Goal: Purchase product/service

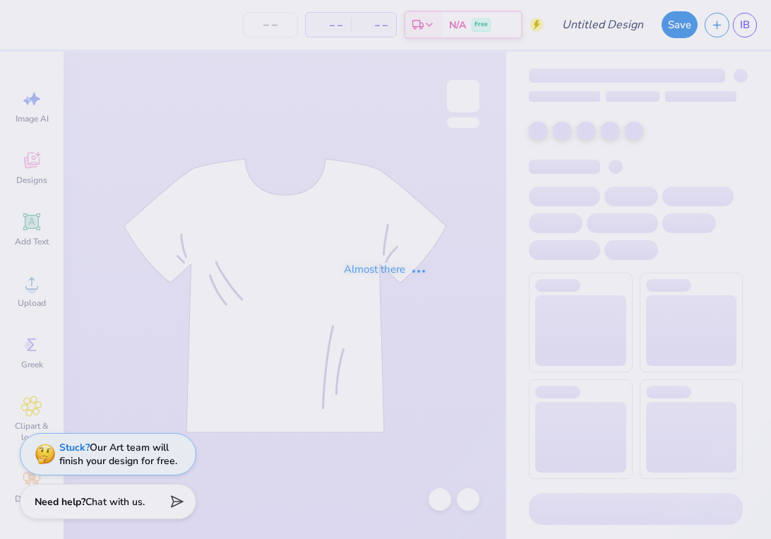
type input "Gphi Parents Weekend"
type input "48"
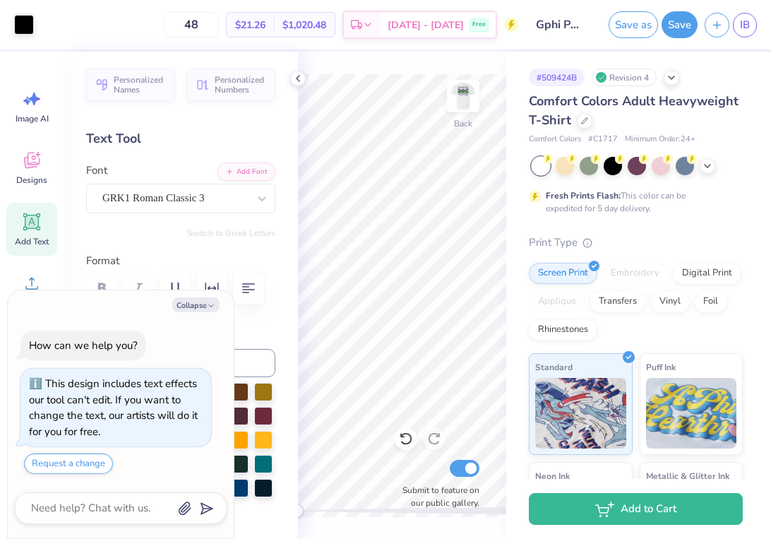
drag, startPoint x: 470, startPoint y: 97, endPoint x: 465, endPoint y: 56, distance: 41.2
click at [470, 97] on img at bounding box center [463, 96] width 28 height 28
click at [466, 102] on img at bounding box center [463, 96] width 56 height 56
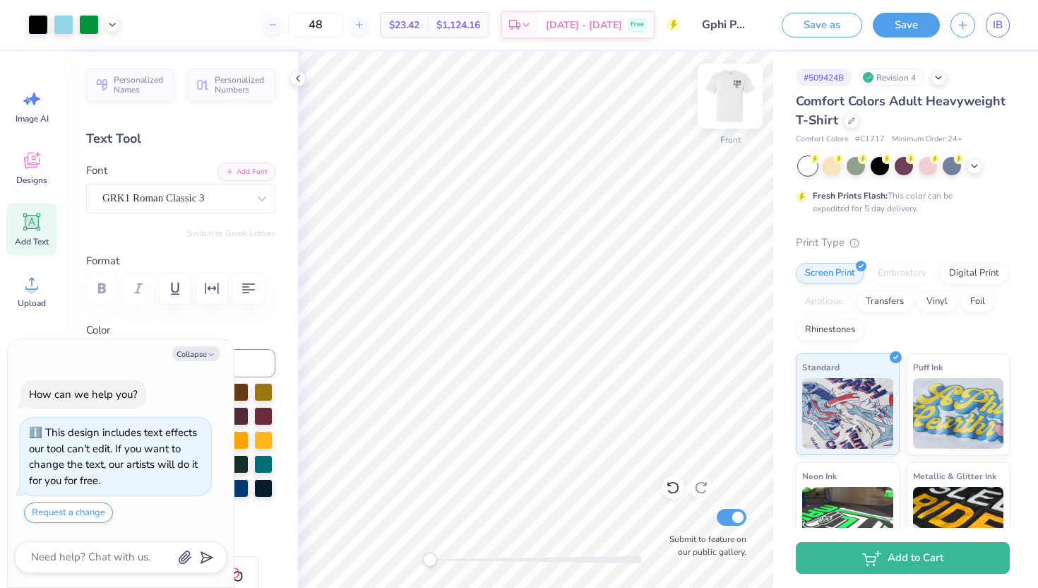
click at [723, 110] on img at bounding box center [730, 96] width 56 height 56
click at [733, 102] on img at bounding box center [730, 96] width 56 height 56
type textarea "x"
type input "2.78"
type input "1.25"
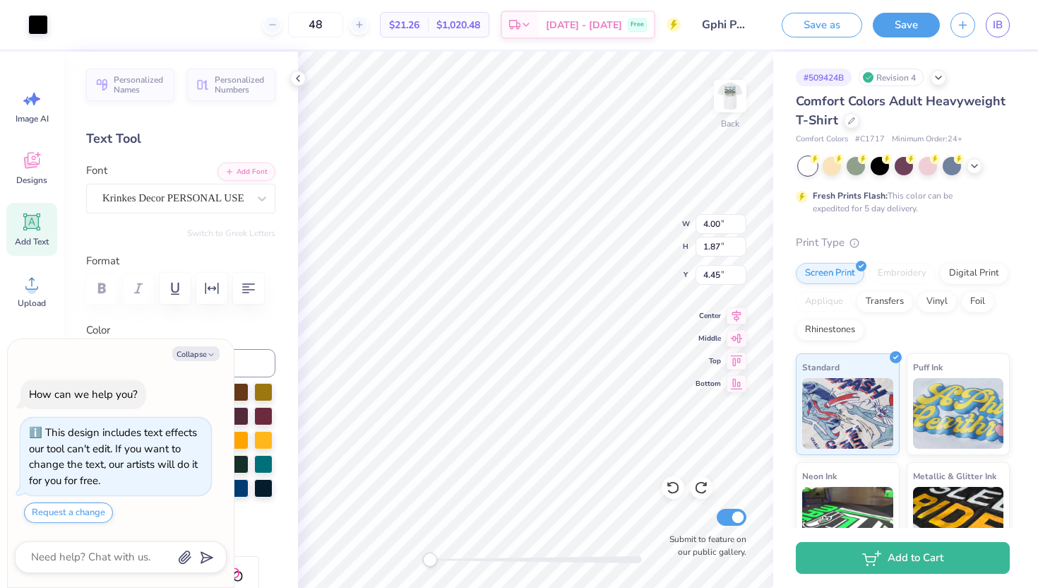
type input "4.46"
type textarea "x"
